Goal: Information Seeking & Learning: Learn about a topic

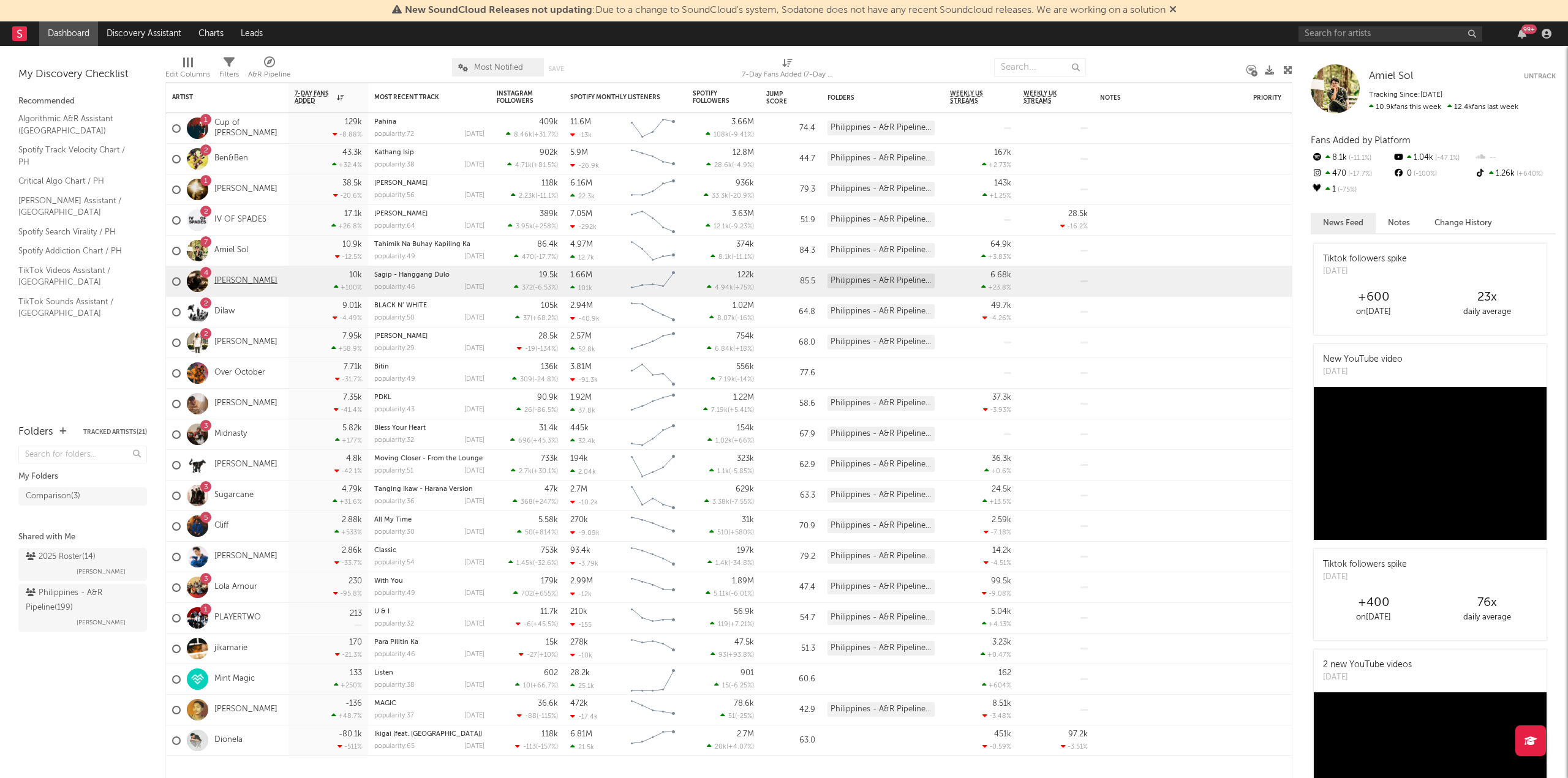
click at [233, 283] on link "[PERSON_NAME]" at bounding box center [246, 280] width 63 height 10
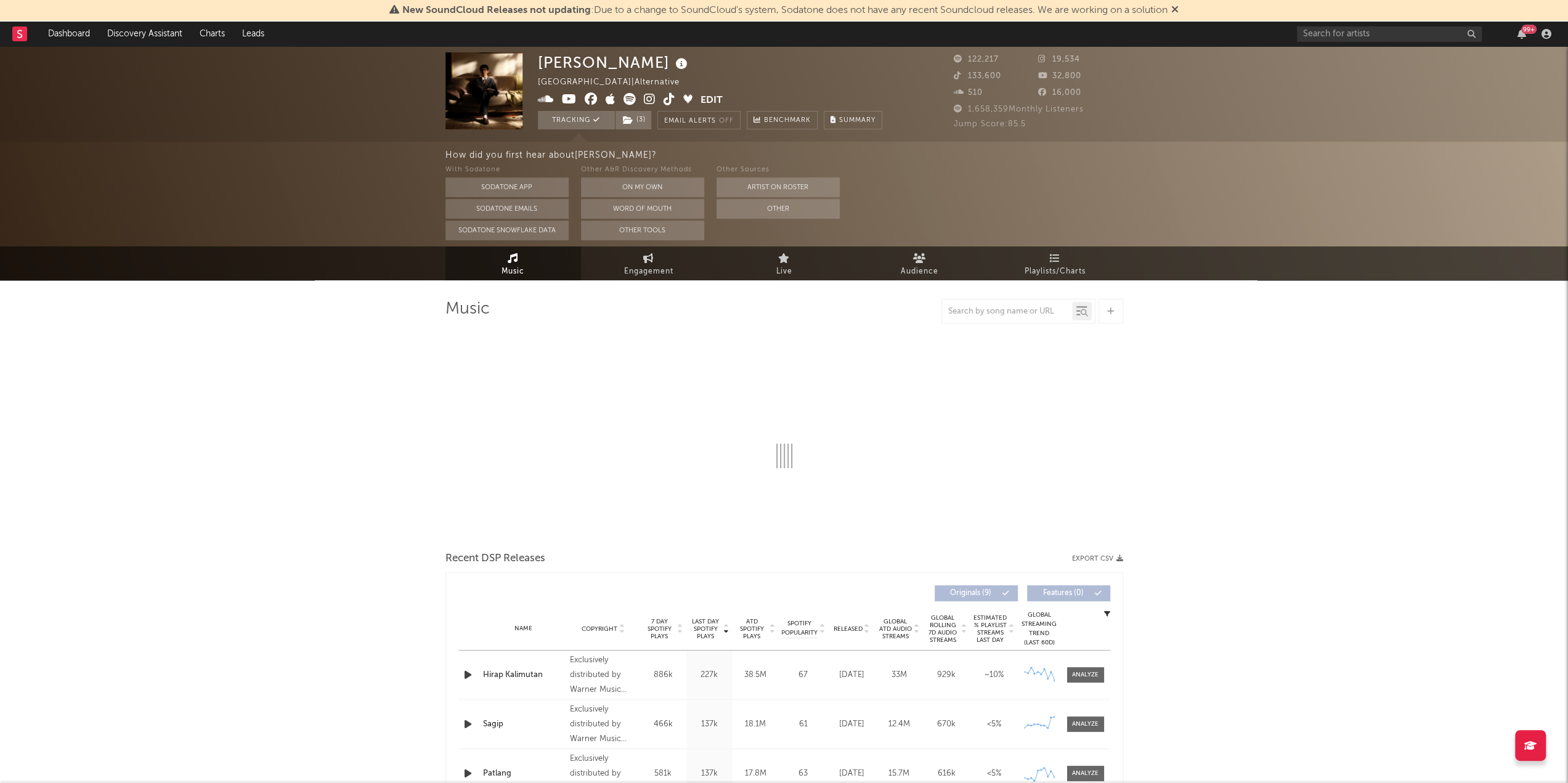
select select "6m"
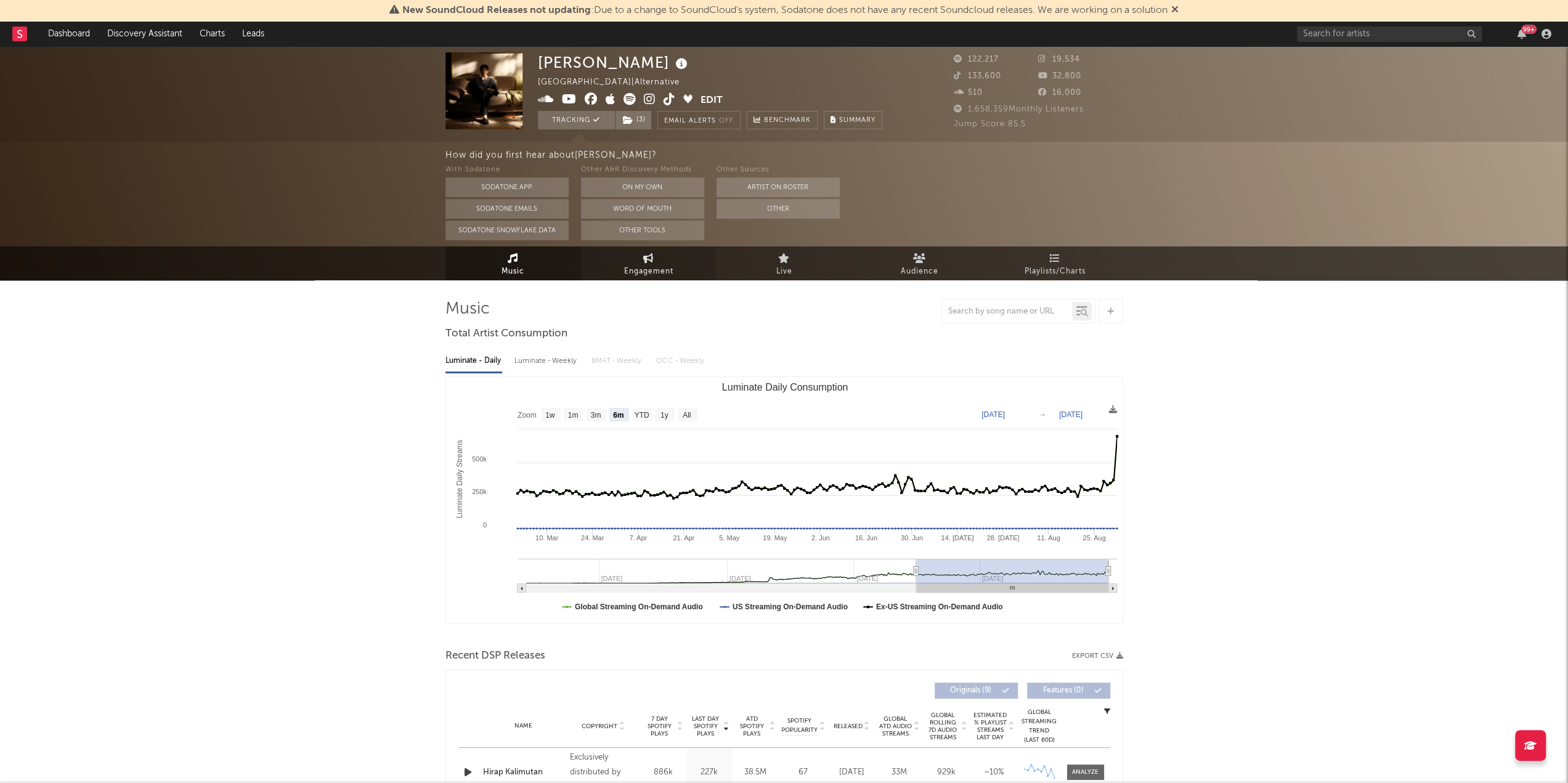
click at [662, 267] on span "Engagement" at bounding box center [649, 272] width 50 height 15
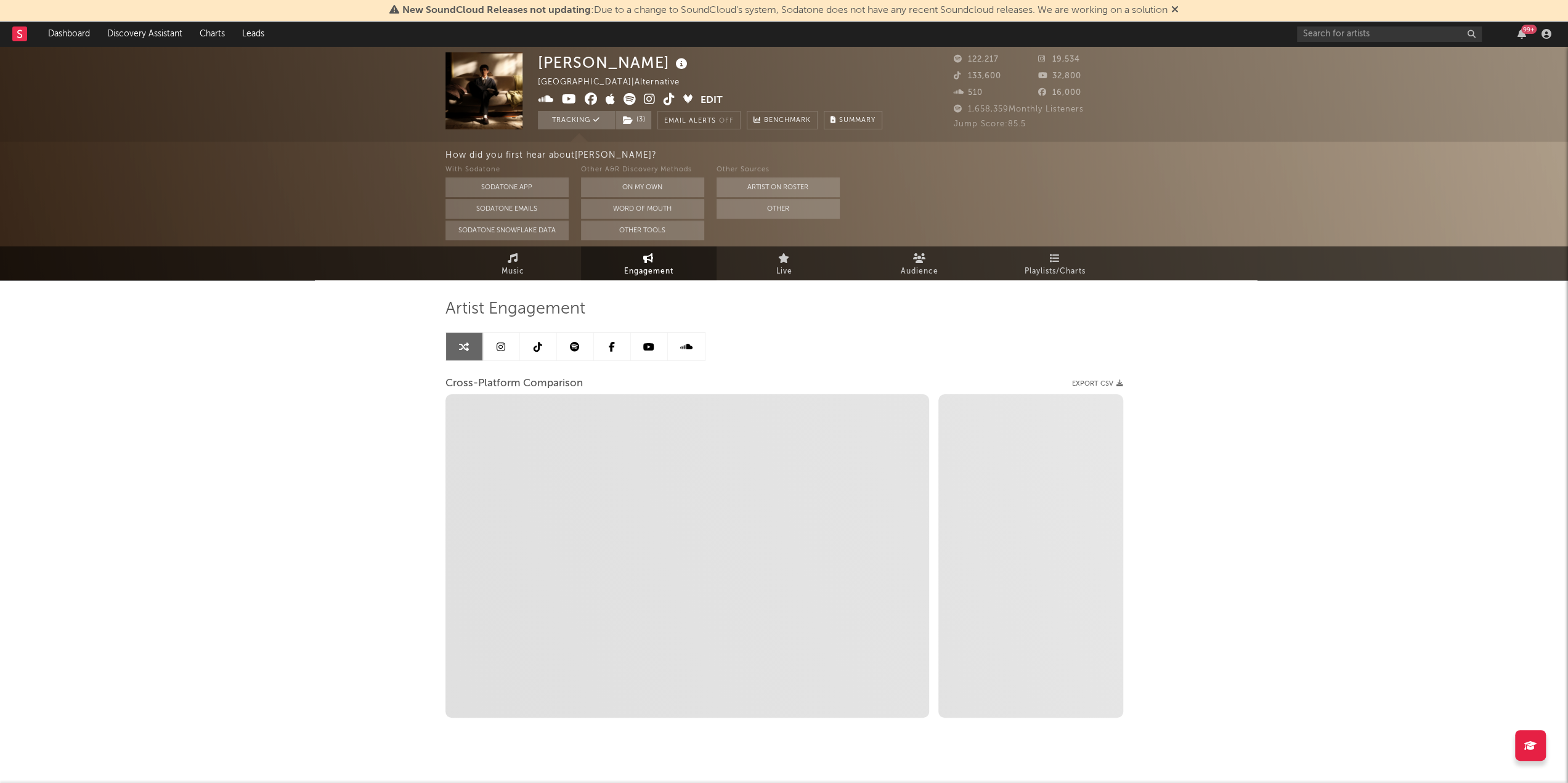
select select "1w"
select select "1m"
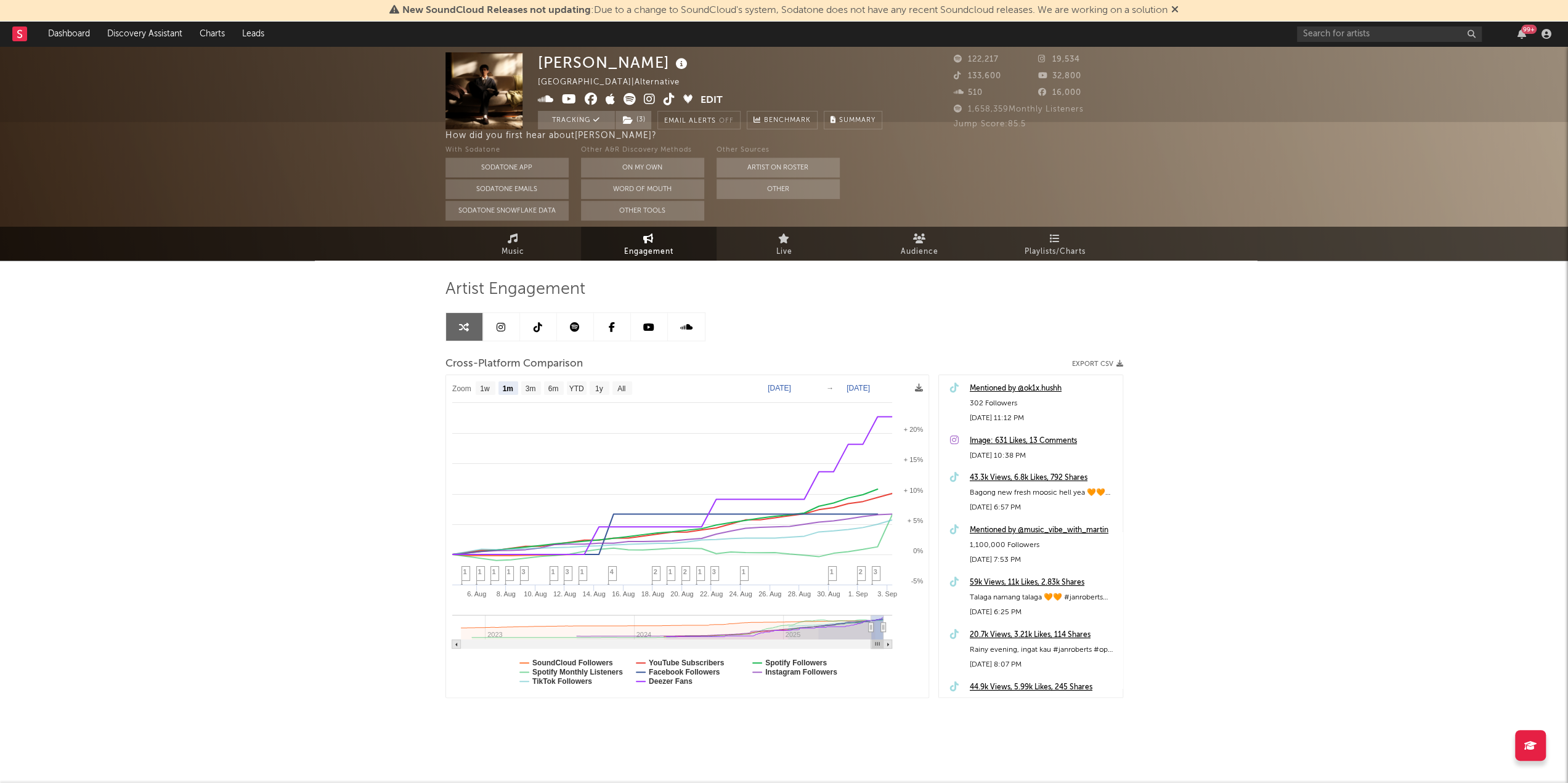
scroll to position [21, 0]
click at [520, 239] on link "Music" at bounding box center [513, 243] width 135 height 34
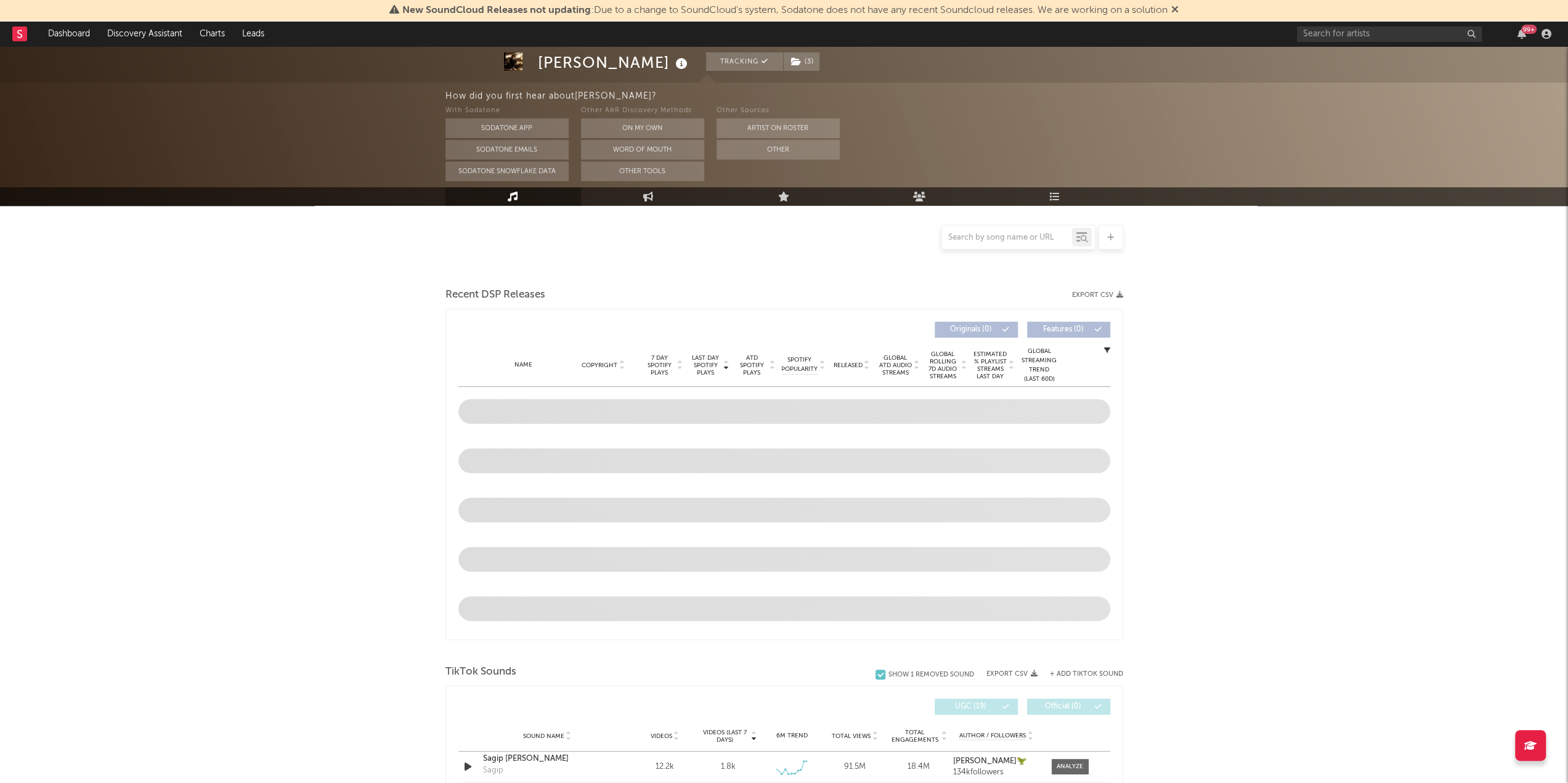
scroll to position [267, 0]
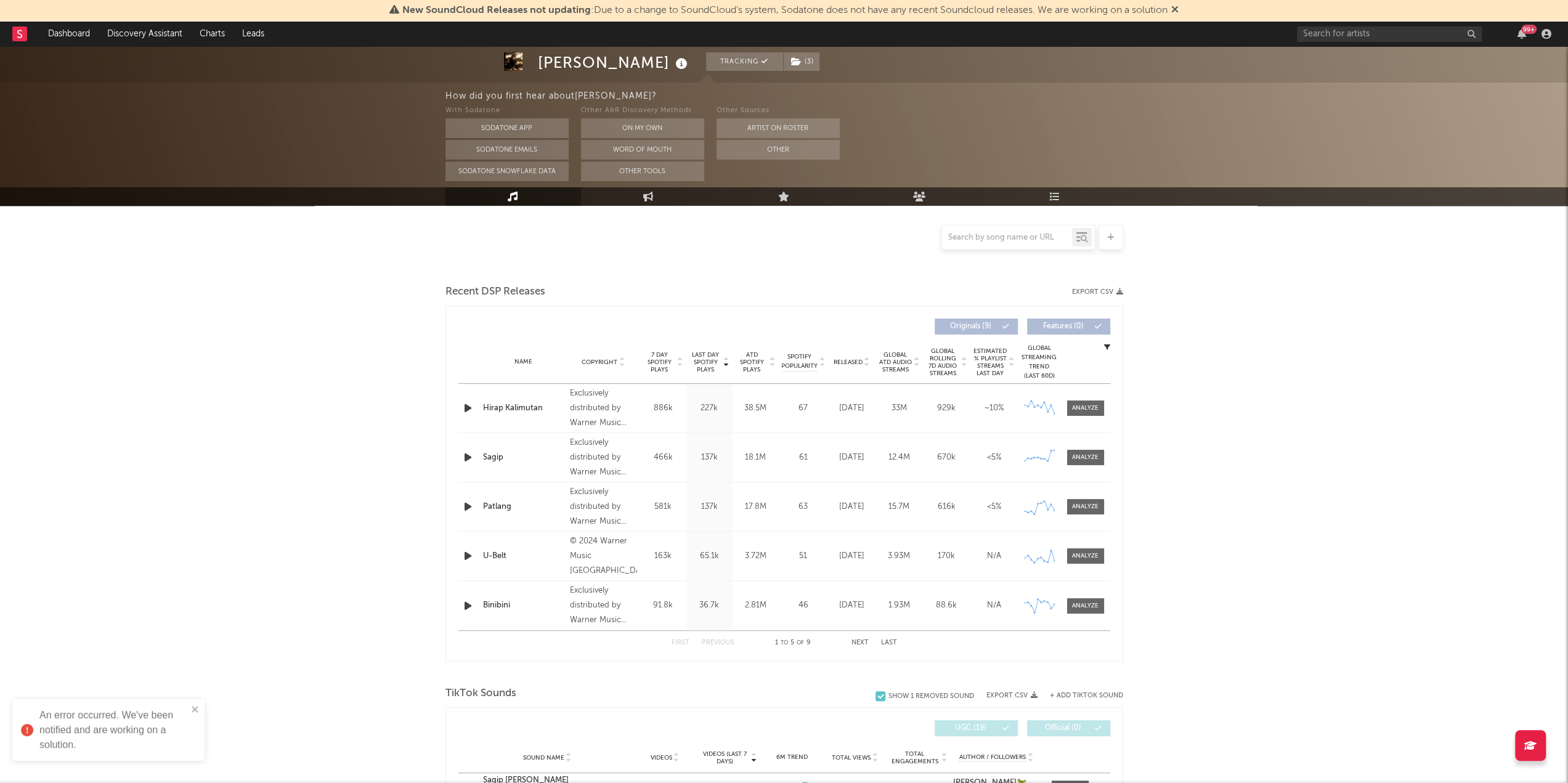
select select "6m"
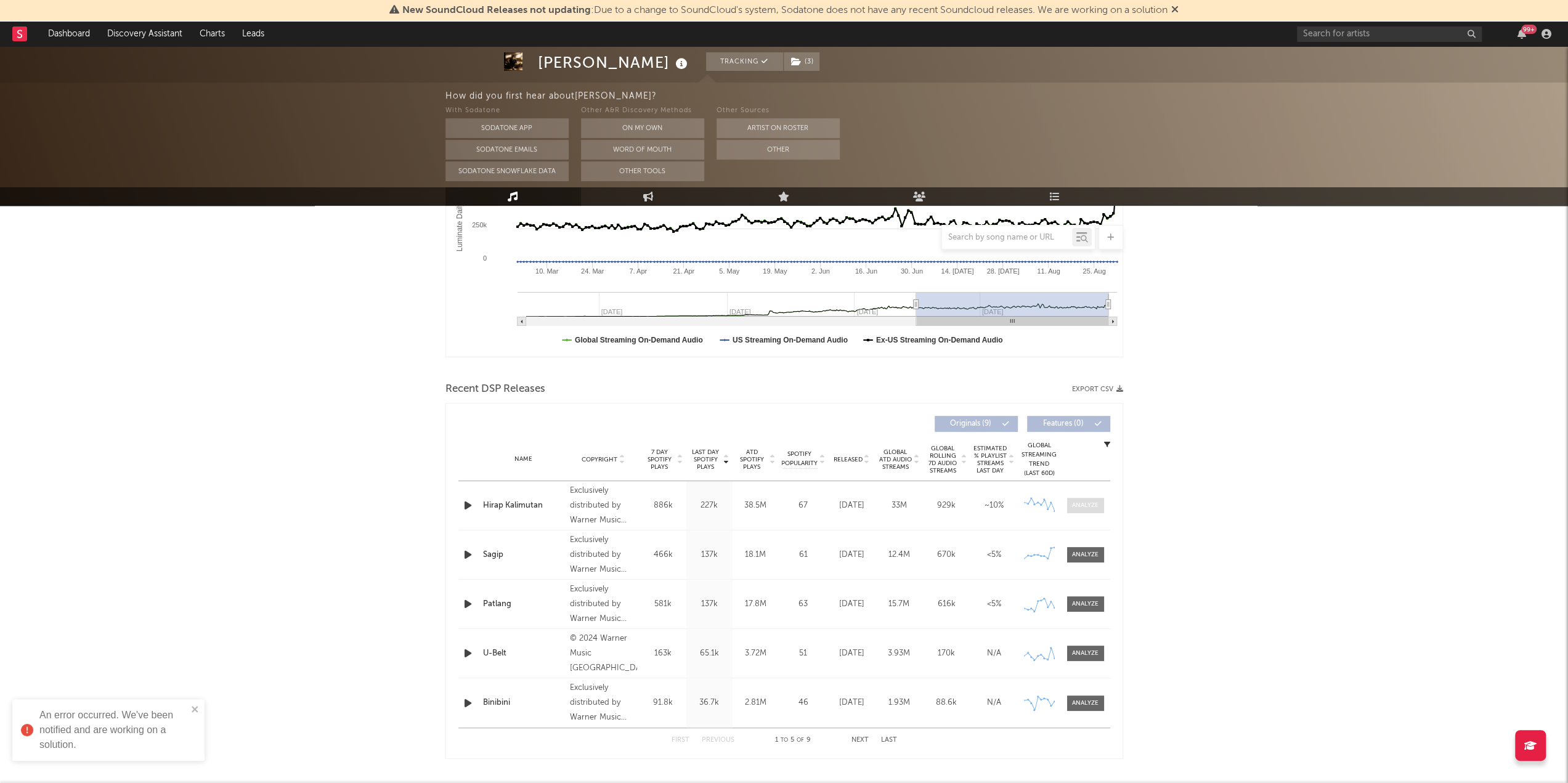
click at [1080, 504] on div at bounding box center [1086, 505] width 26 height 9
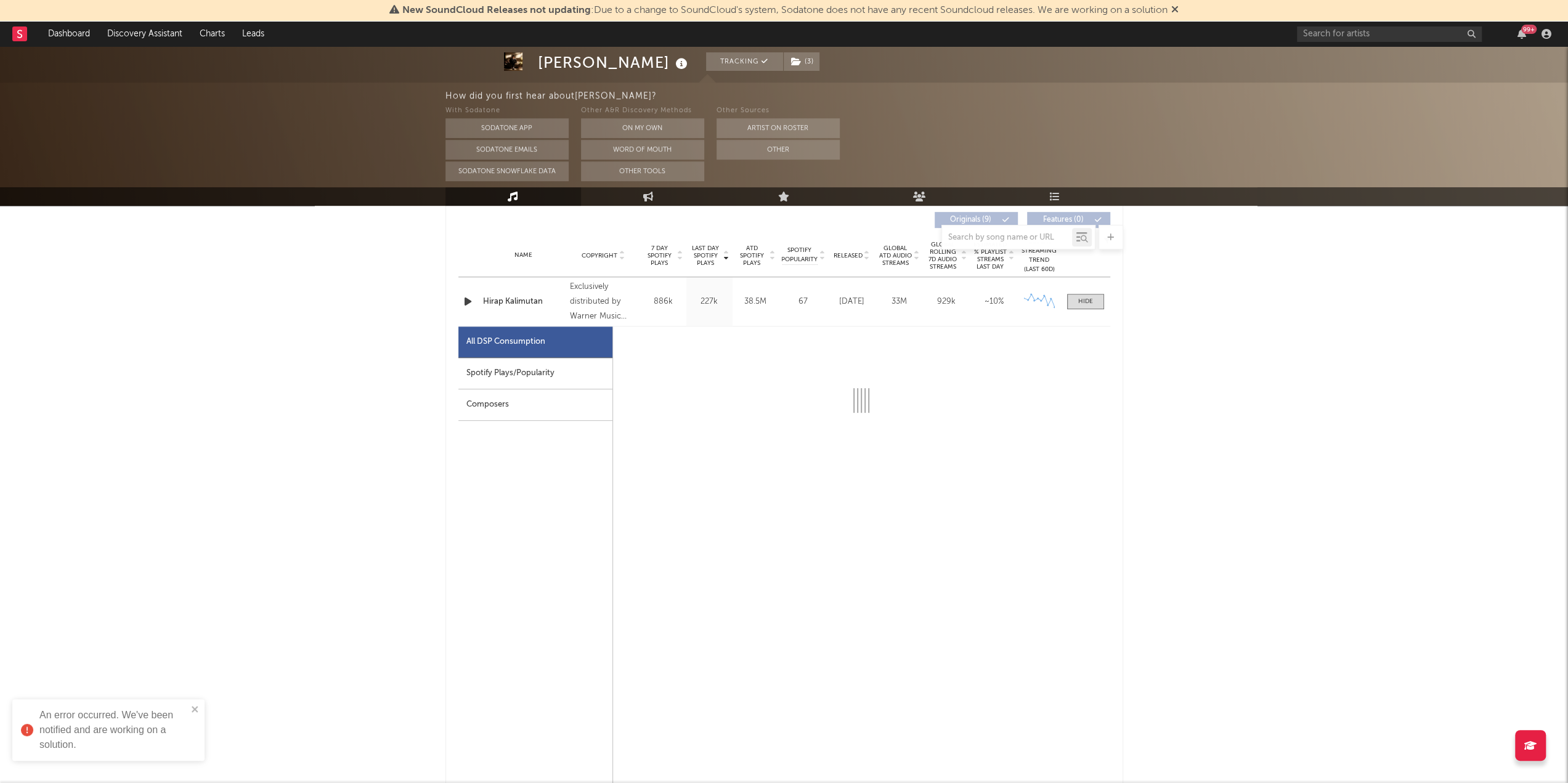
scroll to position [513, 0]
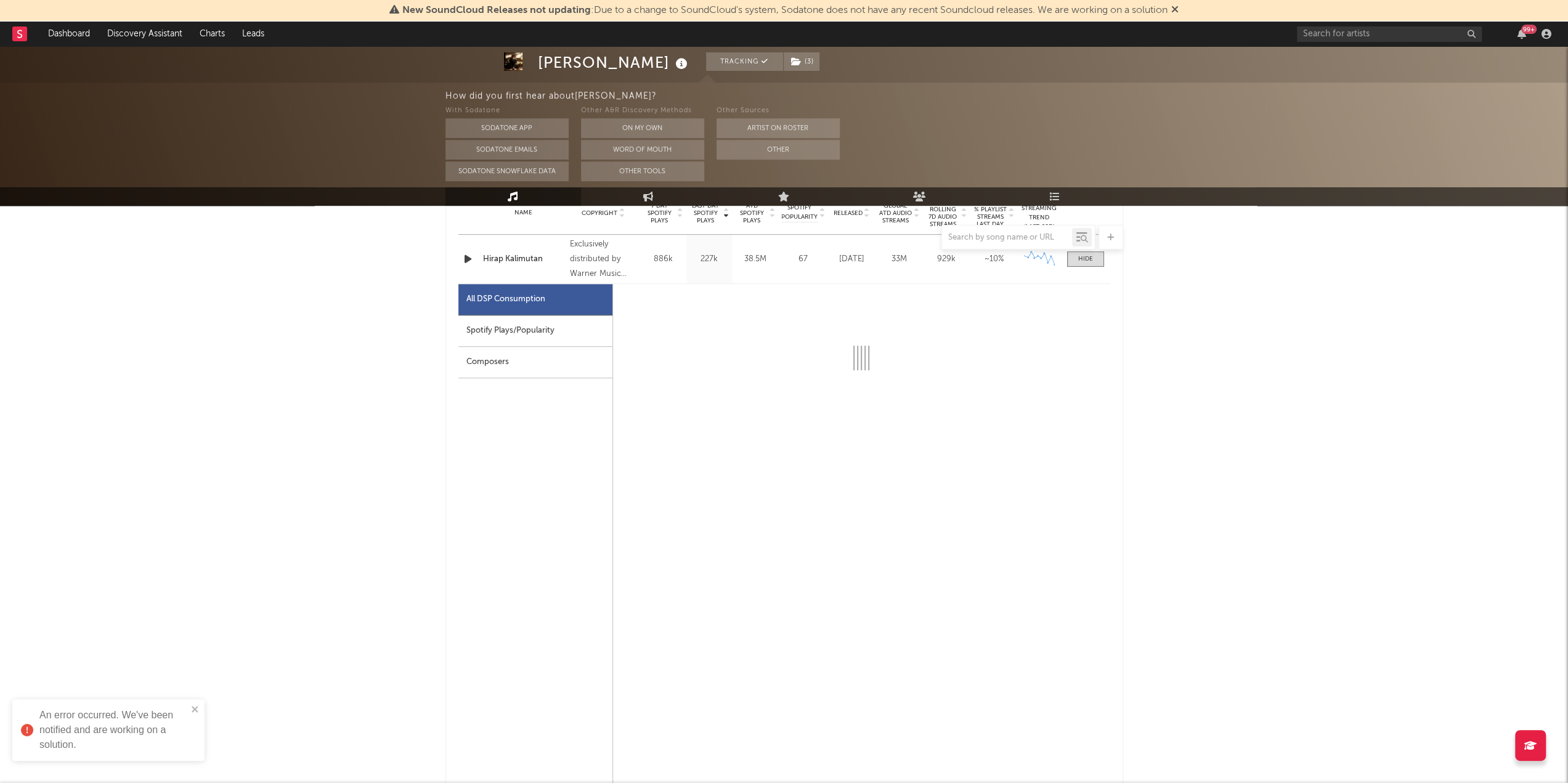
select select "6m"
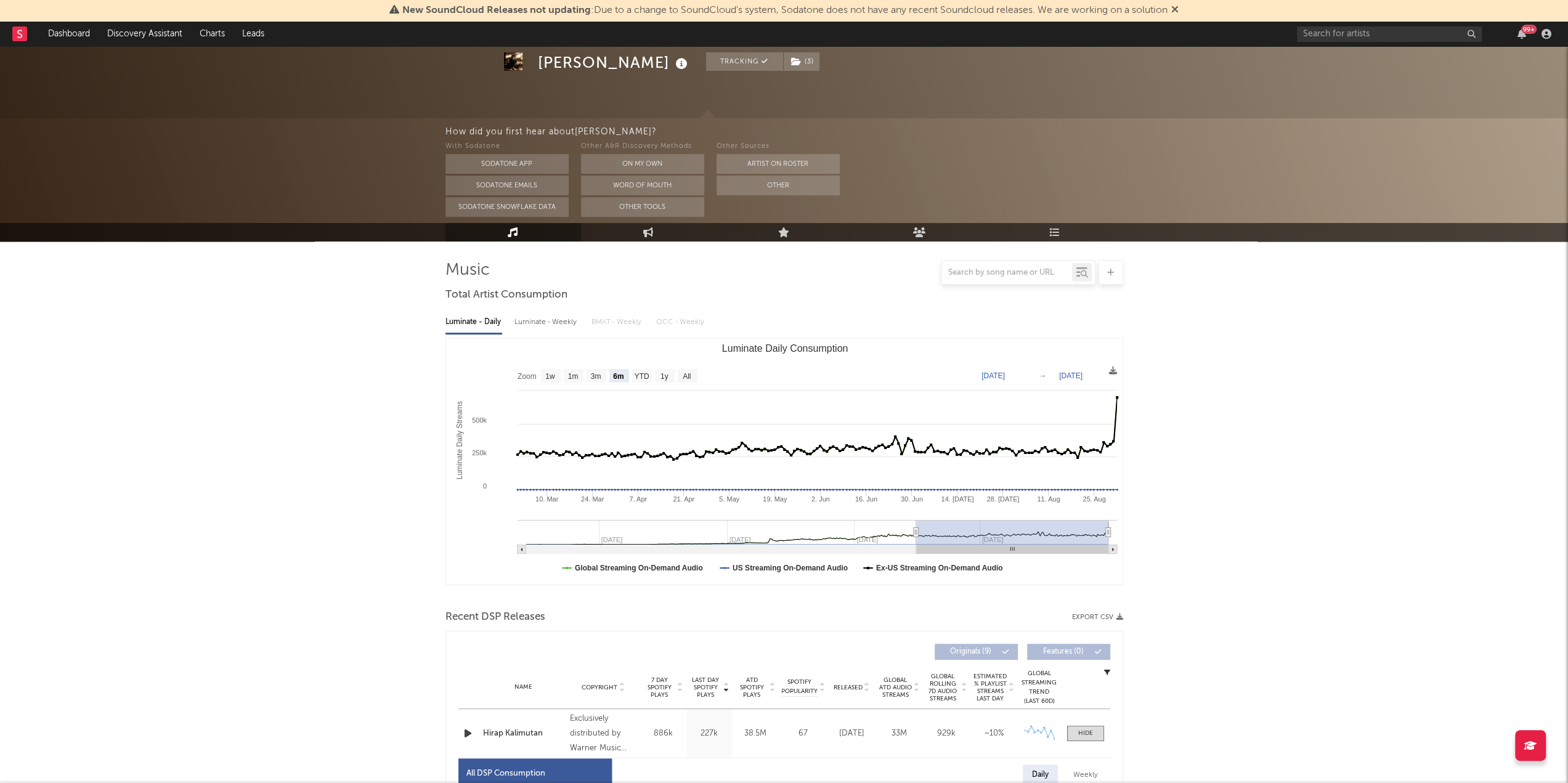
scroll to position [0, 0]
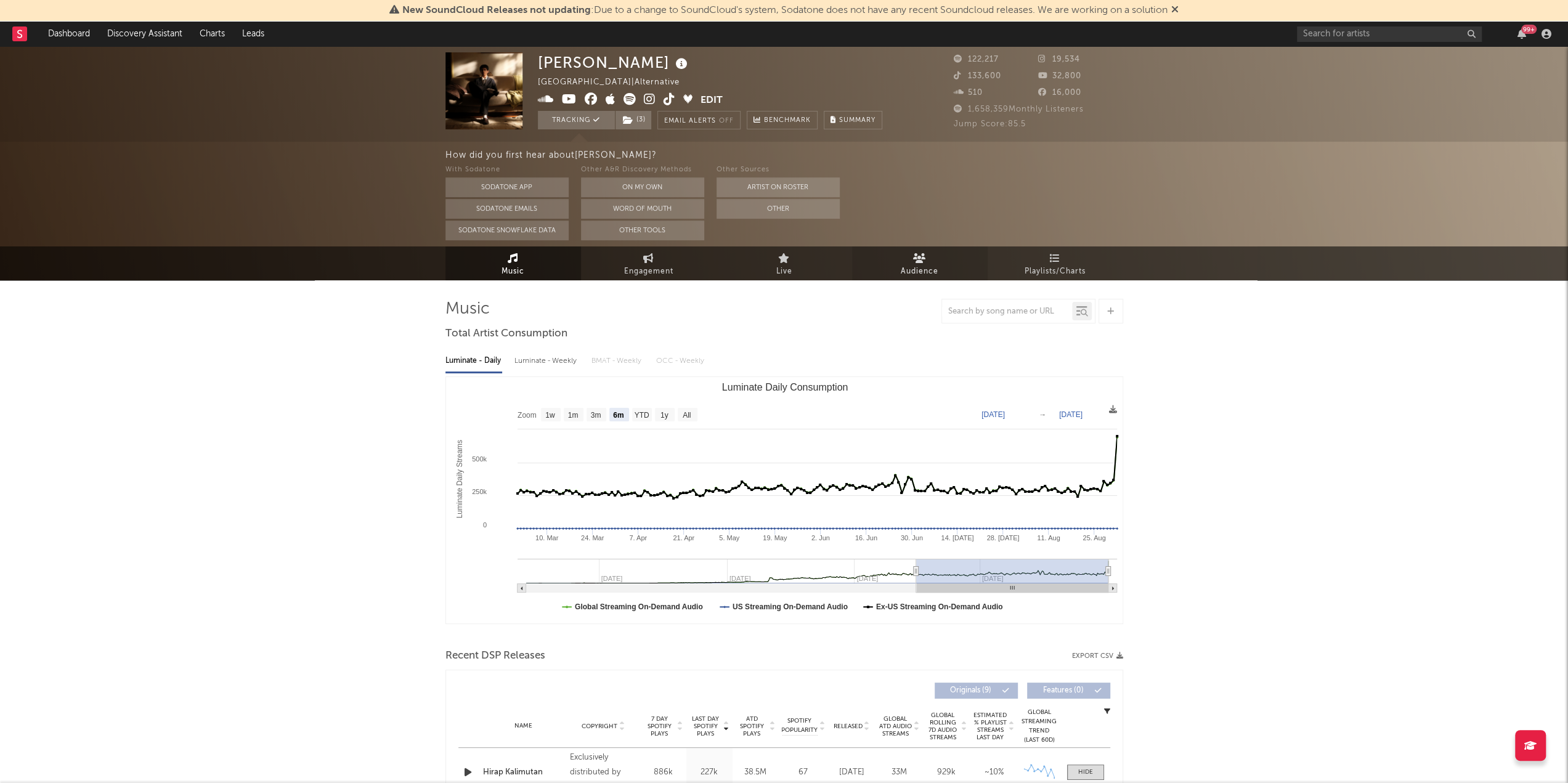
click at [911, 257] on link "Audience" at bounding box center [919, 263] width 135 height 34
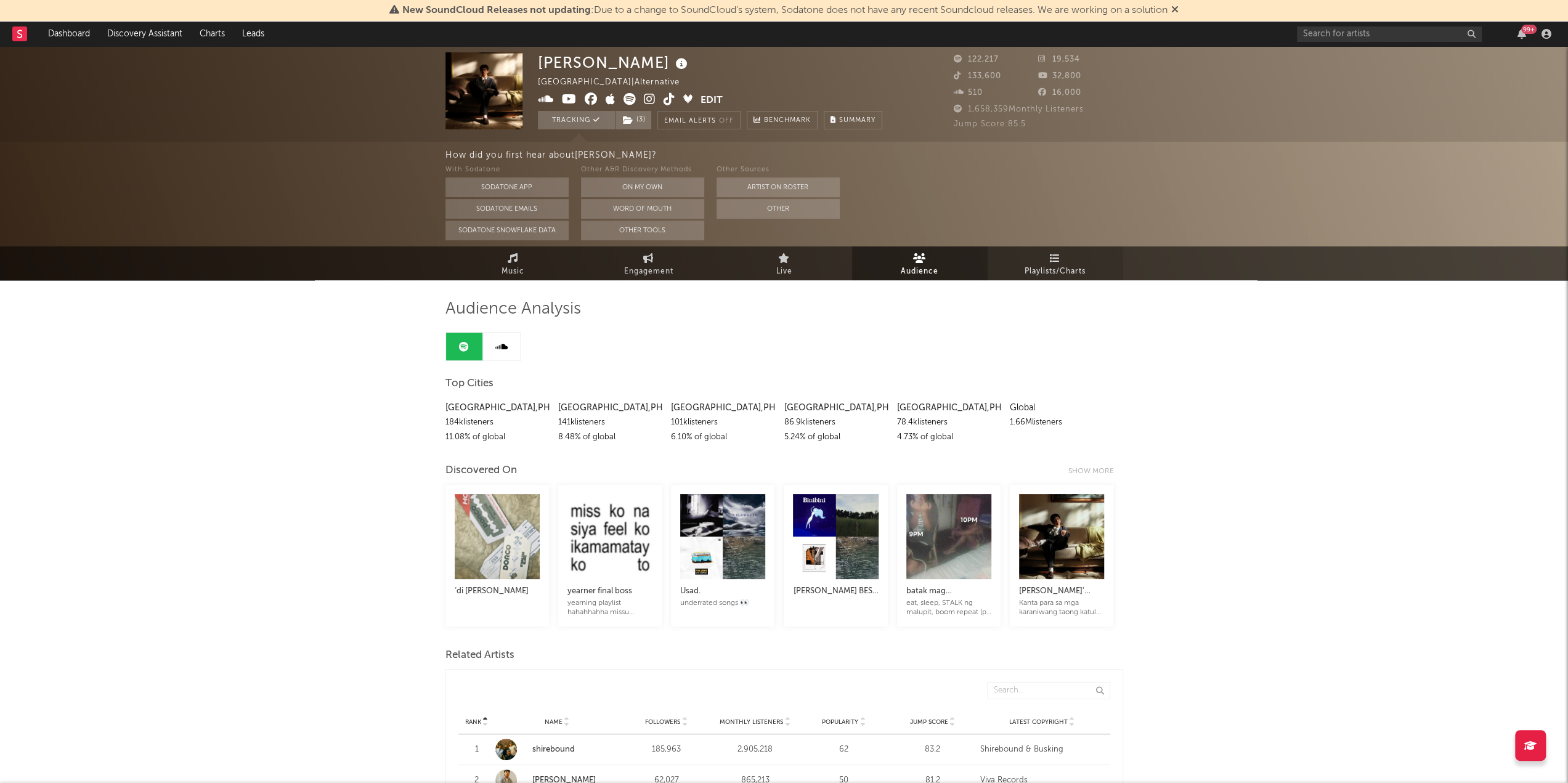
click at [1066, 268] on span "Playlists/Charts" at bounding box center [1055, 272] width 61 height 15
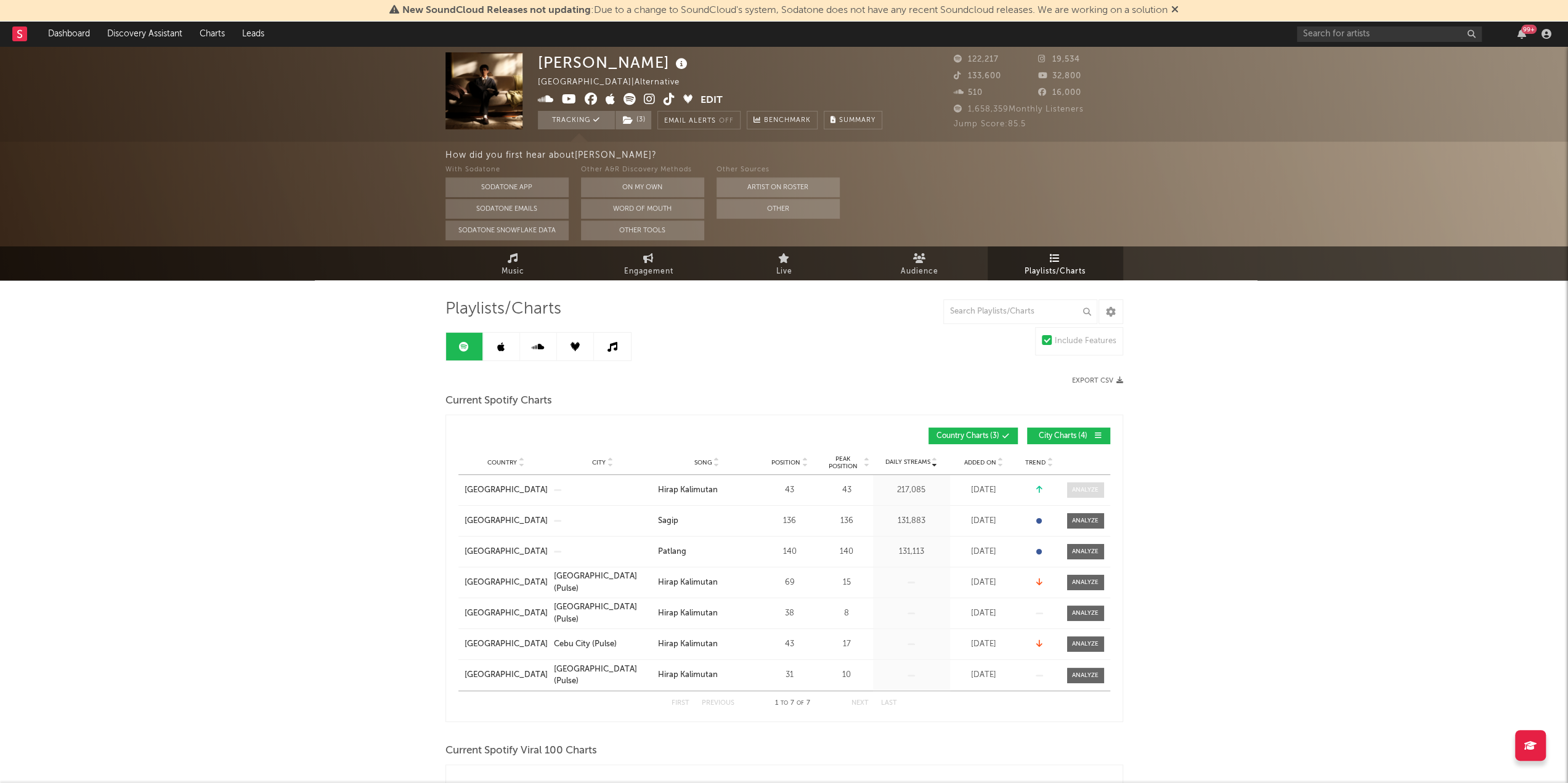
click at [1081, 491] on div at bounding box center [1086, 491] width 26 height 9
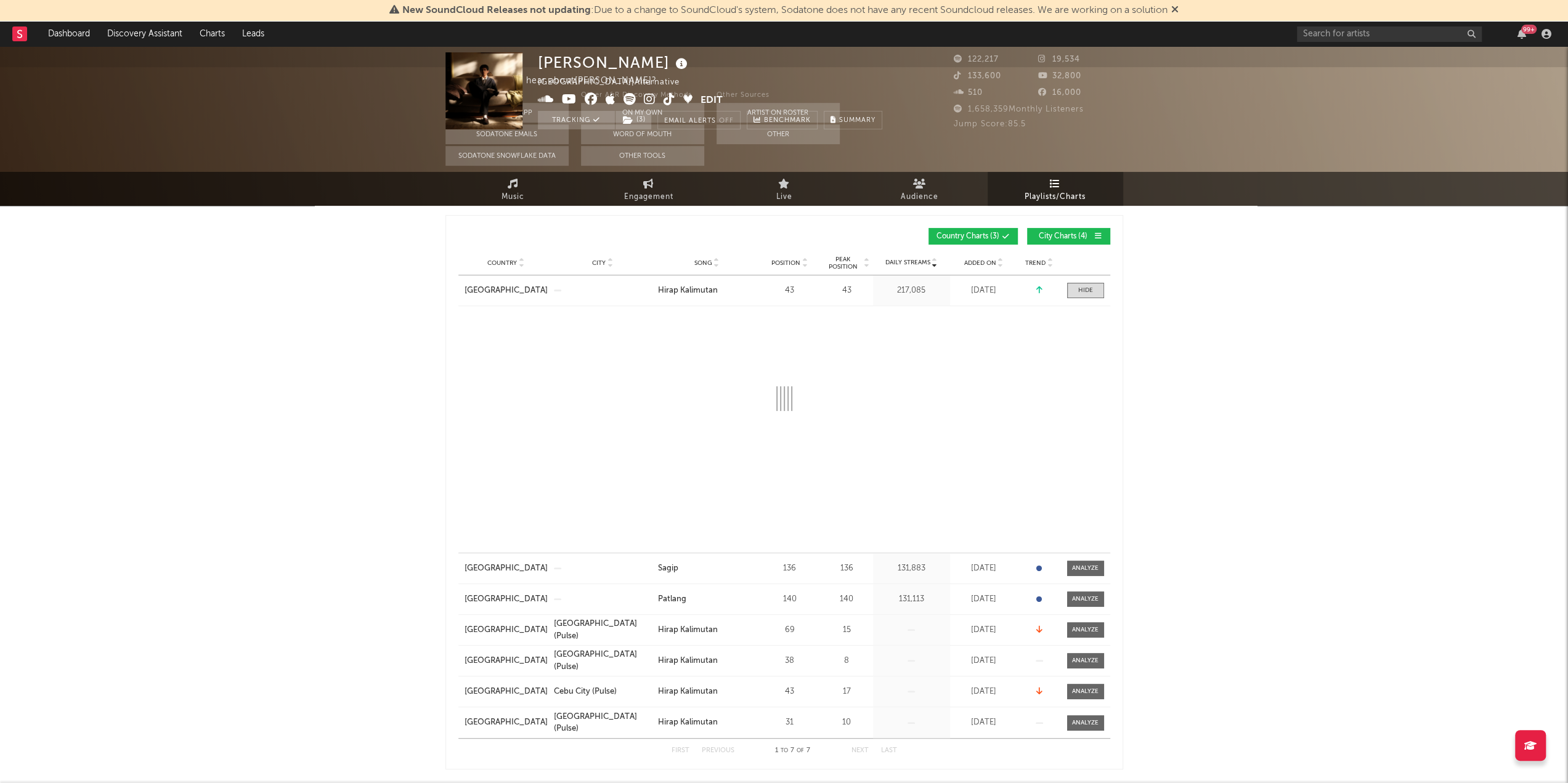
scroll to position [247, 0]
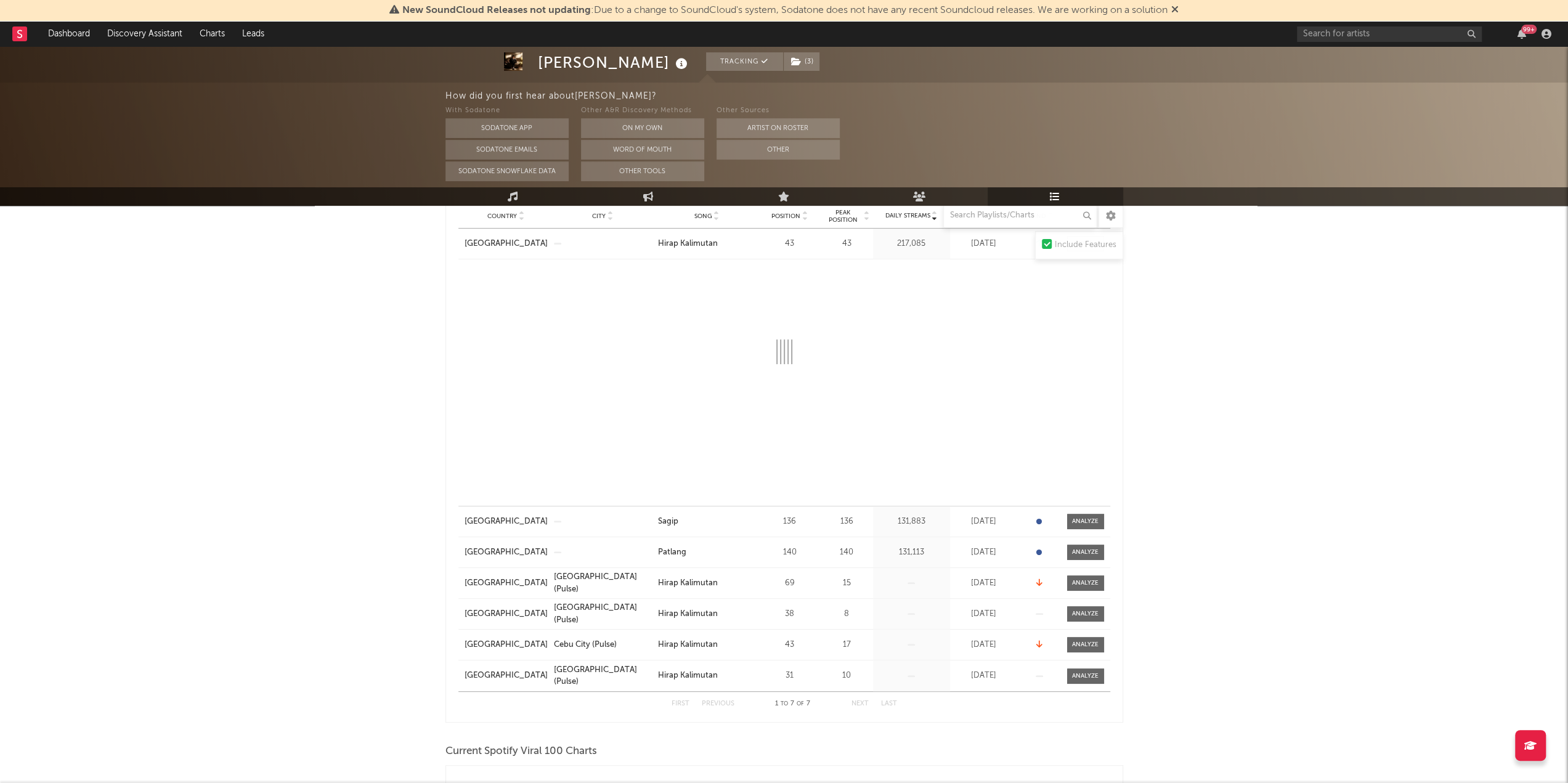
select select "6m"
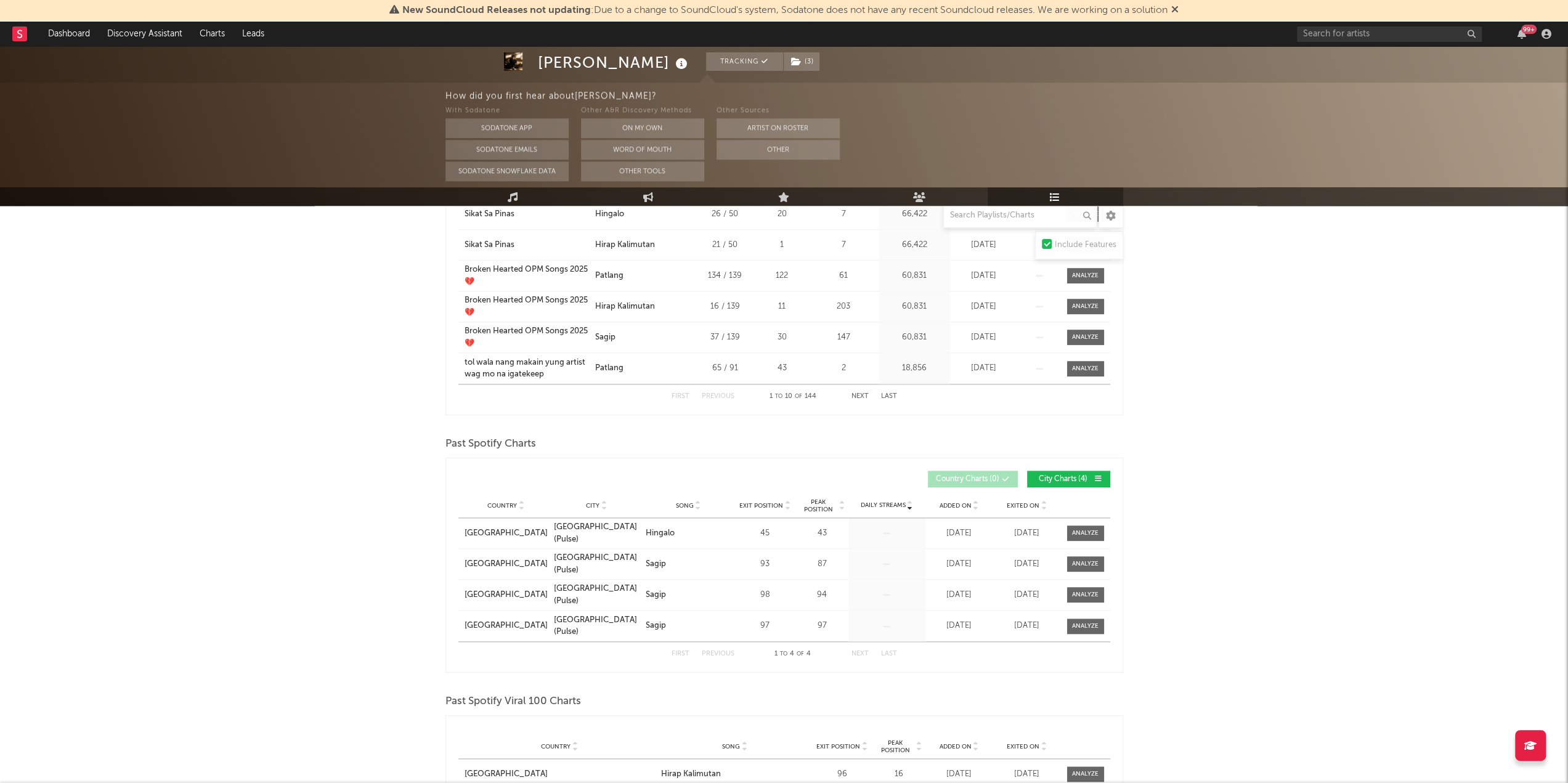
scroll to position [1232, 0]
